Goal: Register for event/course

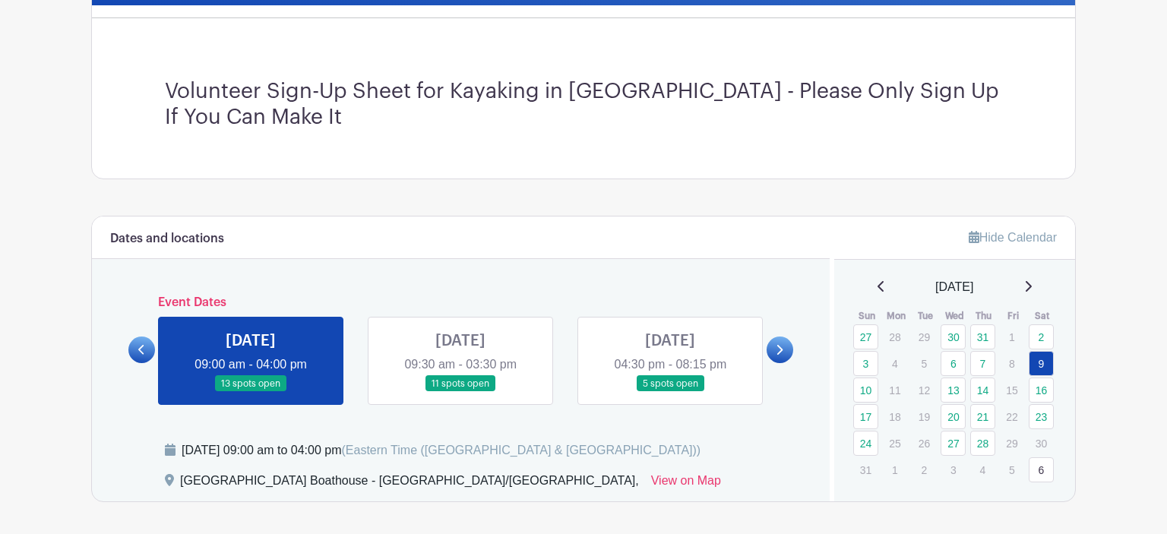
scroll to position [361, 0]
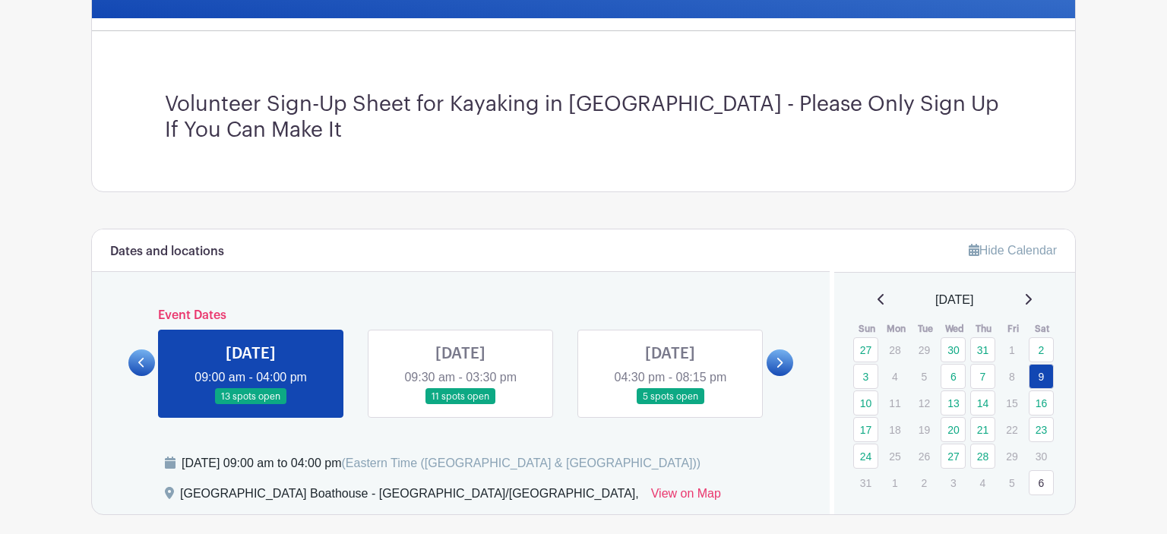
click at [460, 405] on link at bounding box center [460, 405] width 0 height 0
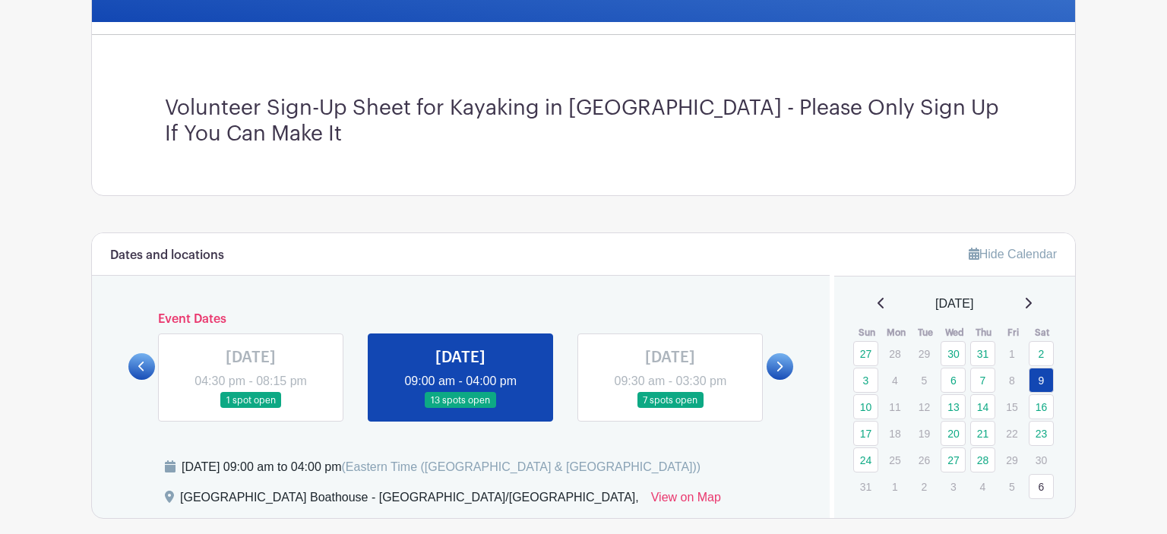
scroll to position [358, 0]
click at [670, 408] on link at bounding box center [670, 408] width 0 height 0
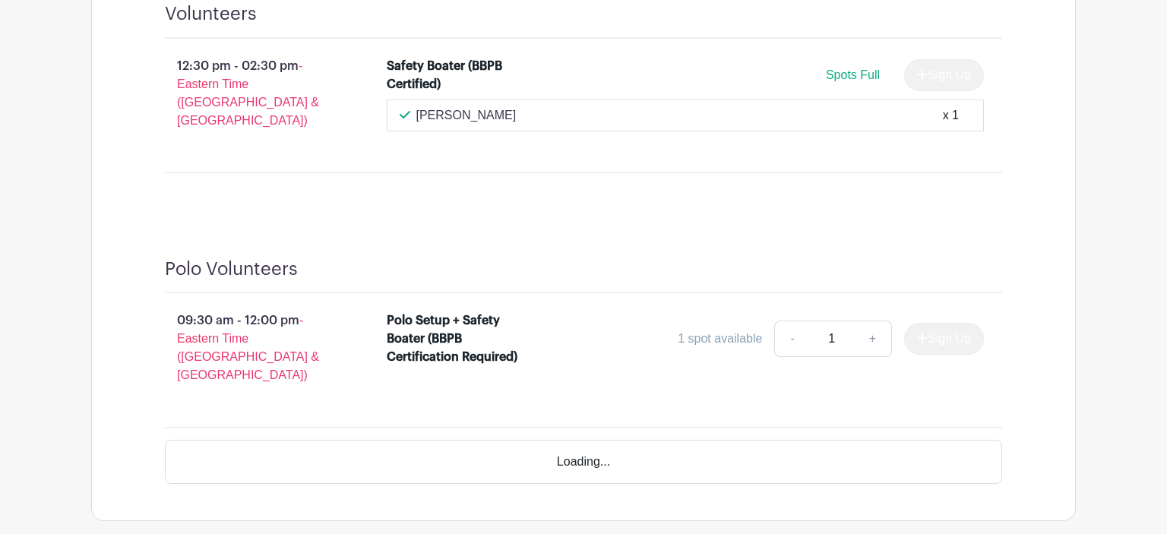
scroll to position [2071, 0]
